Goal: Task Accomplishment & Management: Manage account settings

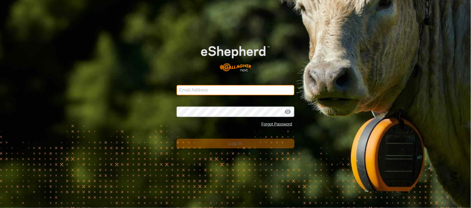
click at [207, 88] on input "Email Address" at bounding box center [236, 90] width 118 height 10
type input "[EMAIL_ADDRESS][PERSON_NAME][DOMAIN_NAME]"
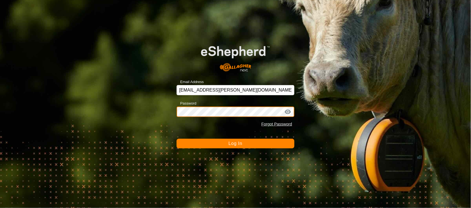
click at [177, 139] on button "Log In" at bounding box center [236, 144] width 118 height 10
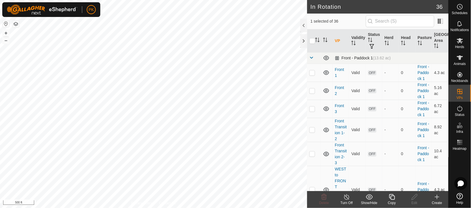
click at [311, 57] on span at bounding box center [312, 57] width 5 height 5
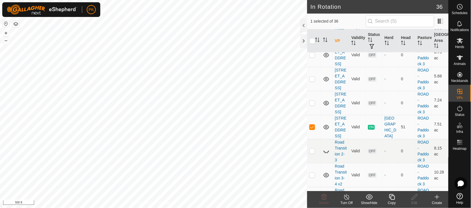
scroll to position [111, 0]
click at [392, 201] on div "Copy" at bounding box center [392, 203] width 23 height 5
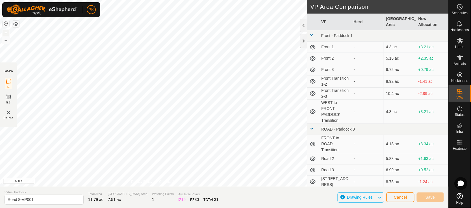
click at [7, 34] on button "+" at bounding box center [6, 33] width 7 height 7
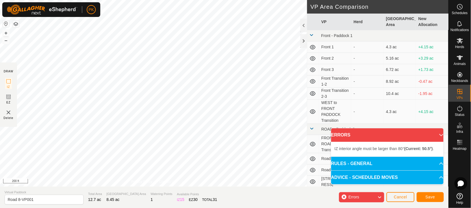
click at [195, 0] on html "PK Schedules Notifications Herds Animals Neckbands VPs Status Infra Heatmap Hel…" at bounding box center [235, 104] width 471 height 208
click at [167, 29] on div "IZ interior angle must be larger than 80° (Current: 46.5°) . + – ⇧ i 200 ft" at bounding box center [153, 93] width 307 height 187
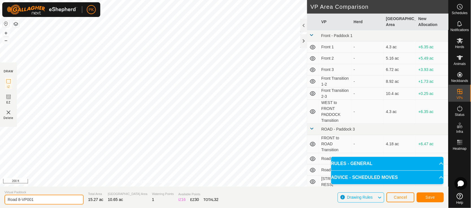
click at [18, 201] on input "Road 8-VP001" at bounding box center [44, 200] width 79 height 10
click at [34, 204] on input "Road 8-VP001" at bounding box center [44, 200] width 79 height 10
type input "Road Transition 8-9"
click at [334, 184] on p-accordion-header "ADVICE - SCHEDULED MOVES" at bounding box center [387, 178] width 113 height 14
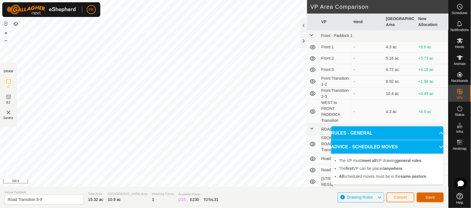
click at [435, 197] on span "Save" at bounding box center [431, 197] width 10 height 5
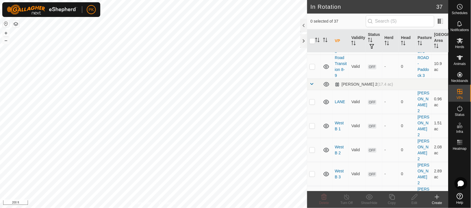
scroll to position [488, 0]
click at [311, 87] on span at bounding box center [312, 85] width 5 height 5
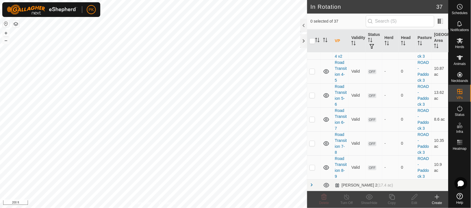
scroll to position [412, 0]
click at [352, 146] on td "Valid" at bounding box center [357, 144] width 17 height 24
click at [340, 162] on link "Road Transition 8-9" at bounding box center [341, 167] width 12 height 22
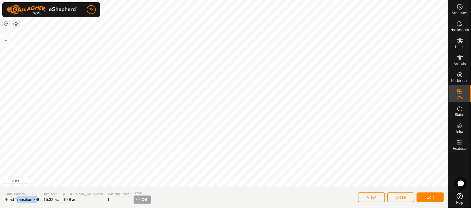
drag, startPoint x: 37, startPoint y: 199, endPoint x: 16, endPoint y: 198, distance: 21.3
click at [16, 198] on span "Road Transition 8-9" at bounding box center [22, 199] width 35 height 5
click at [432, 197] on span "Edit" at bounding box center [430, 197] width 7 height 5
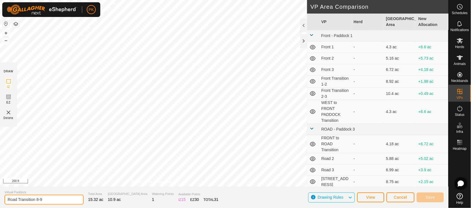
click at [40, 198] on input "Road Transition 8-9" at bounding box center [44, 200] width 79 height 10
type input "Road 9 (no Trans to it)"
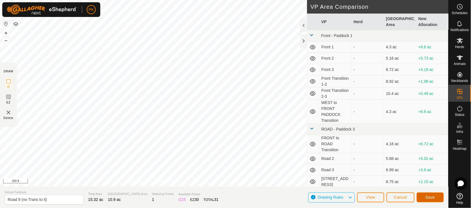
click at [430, 198] on span "Save" at bounding box center [431, 197] width 10 height 5
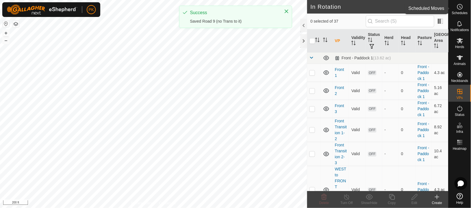
click at [462, 12] on span "Schedules" at bounding box center [460, 12] width 16 height 3
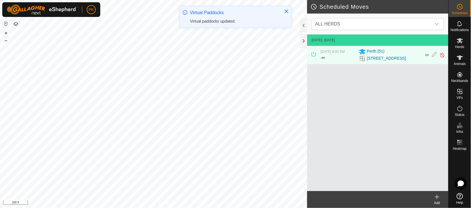
click at [439, 199] on icon at bounding box center [437, 197] width 7 height 7
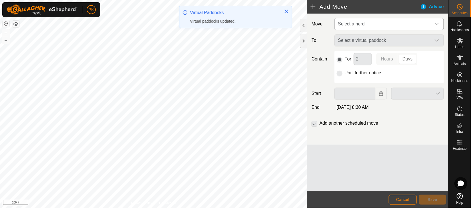
click at [380, 27] on span "Select a herd" at bounding box center [383, 23] width 95 height 11
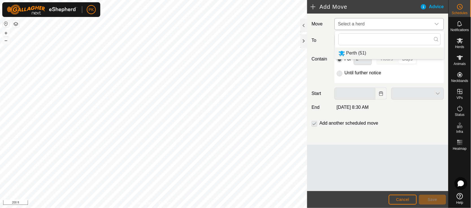
click at [371, 55] on li "Perth (51)" at bounding box center [389, 54] width 109 height 12
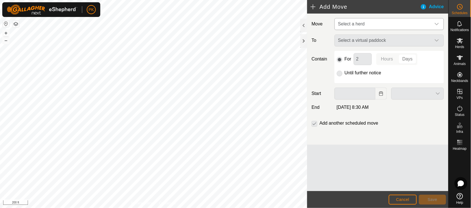
type input "[DATE]"
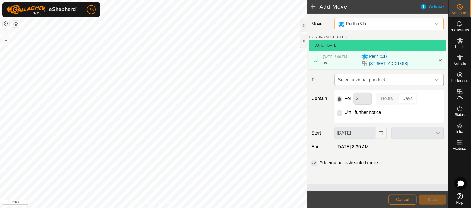
click at [379, 81] on span "Select a virtual paddock" at bounding box center [383, 79] width 95 height 11
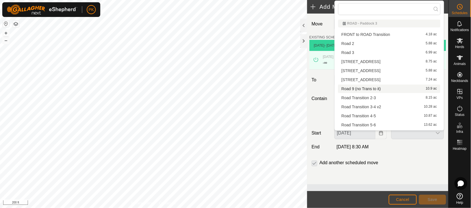
click at [377, 89] on span "Road 9 (no Trans to it)" at bounding box center [361, 89] width 39 height 4
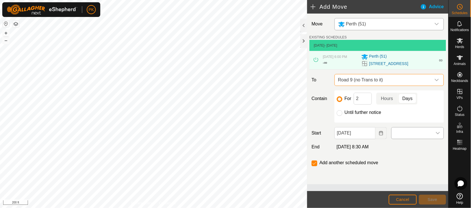
click at [398, 135] on span at bounding box center [412, 133] width 41 height 11
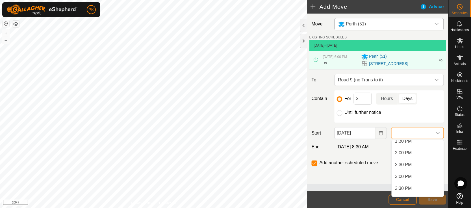
scroll to position [369, 0]
click at [409, 156] on span "4:00 PM" at bounding box center [404, 157] width 17 height 7
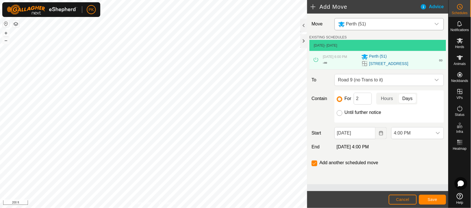
click at [340, 115] on input "Until further notice" at bounding box center [340, 113] width 6 height 6
radio input "true"
checkbox input "false"
click at [437, 200] on span "Save" at bounding box center [433, 199] width 10 height 5
